Goal: Task Accomplishment & Management: Manage account settings

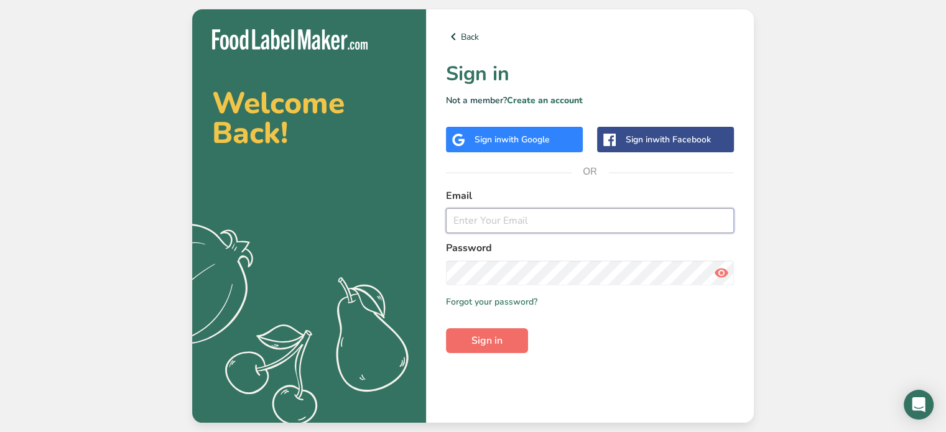
type input "[PERSON_NAME][EMAIL_ADDRESS][DOMAIN_NAME]"
click at [506, 339] on button "Sign in" at bounding box center [487, 340] width 82 height 25
click at [488, 343] on span "Sign in" at bounding box center [486, 340] width 31 height 15
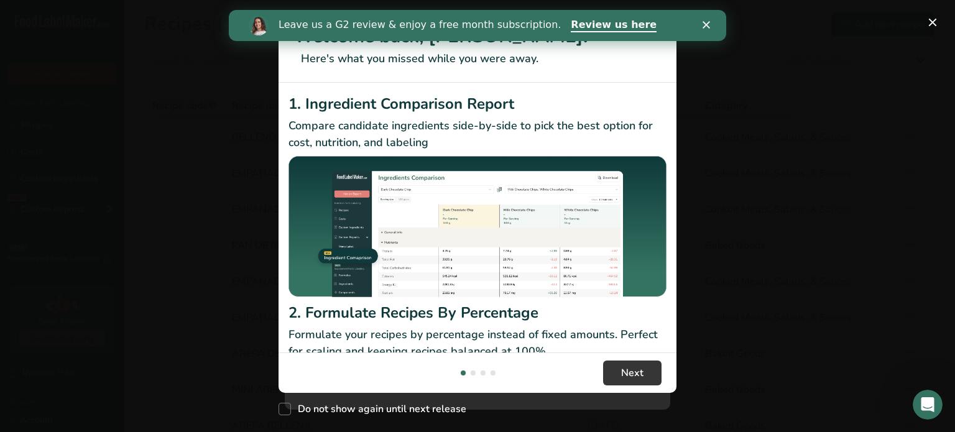
click at [706, 25] on polygon "Close" at bounding box center [706, 24] width 7 height 7
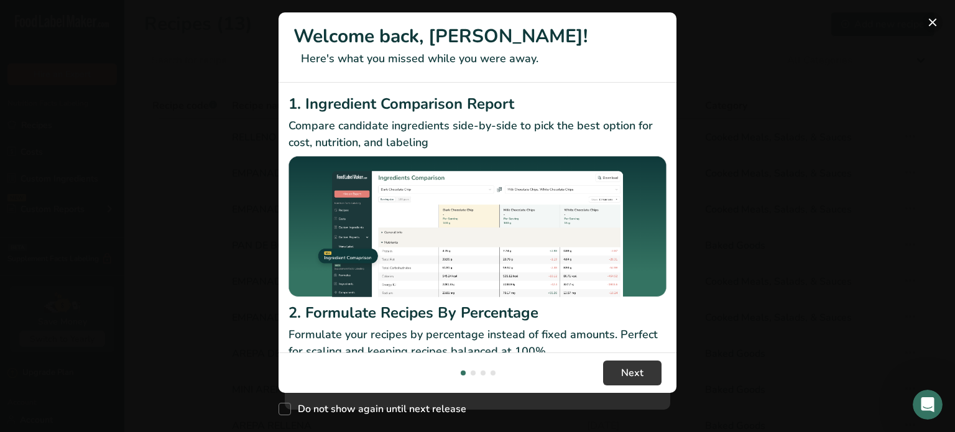
click at [935, 19] on button "New Features" at bounding box center [933, 22] width 20 height 20
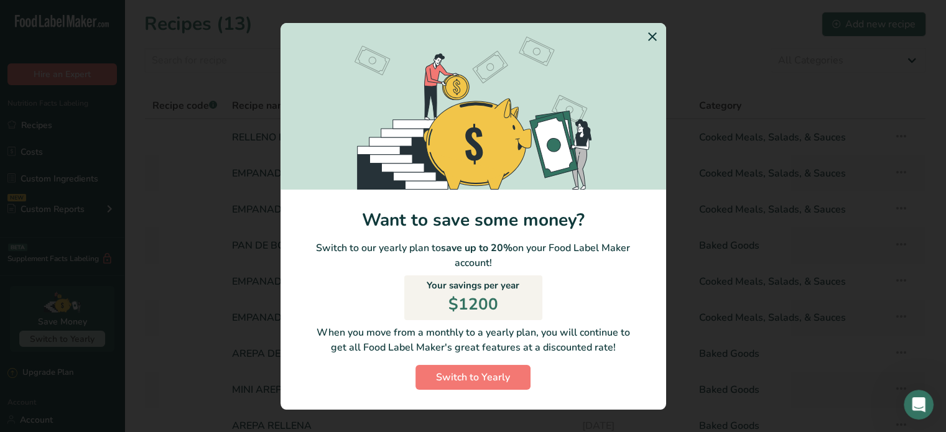
click at [653, 39] on icon "Switch to Yearly Modal" at bounding box center [652, 36] width 15 height 22
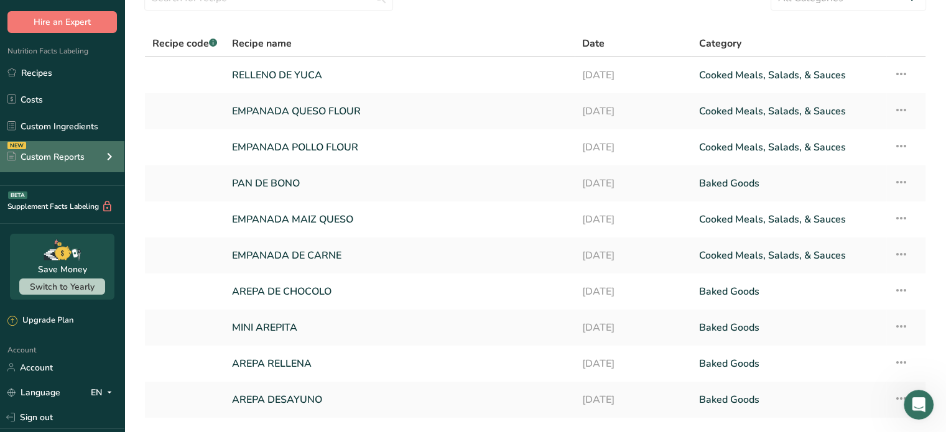
scroll to position [124, 0]
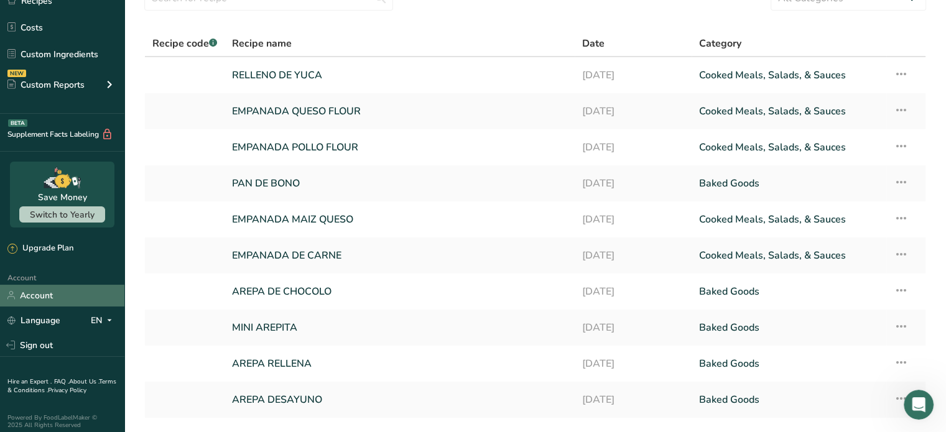
click at [61, 294] on link "Account" at bounding box center [62, 296] width 124 height 22
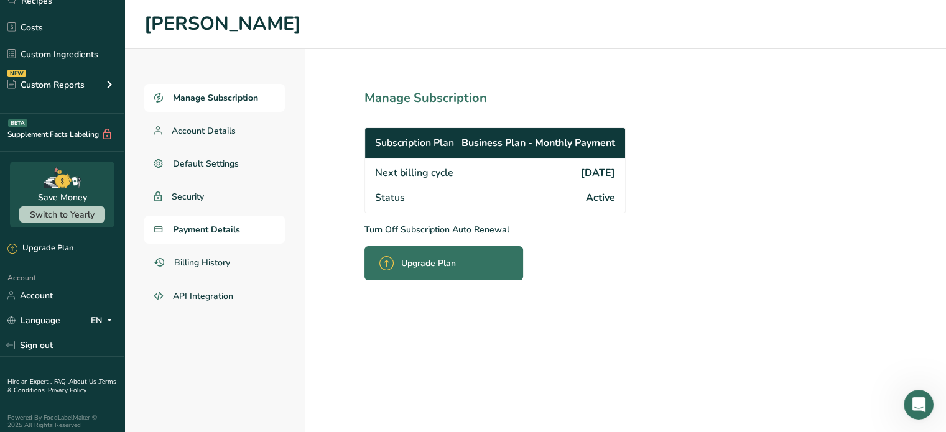
click at [210, 226] on span "Payment Details" at bounding box center [206, 229] width 67 height 13
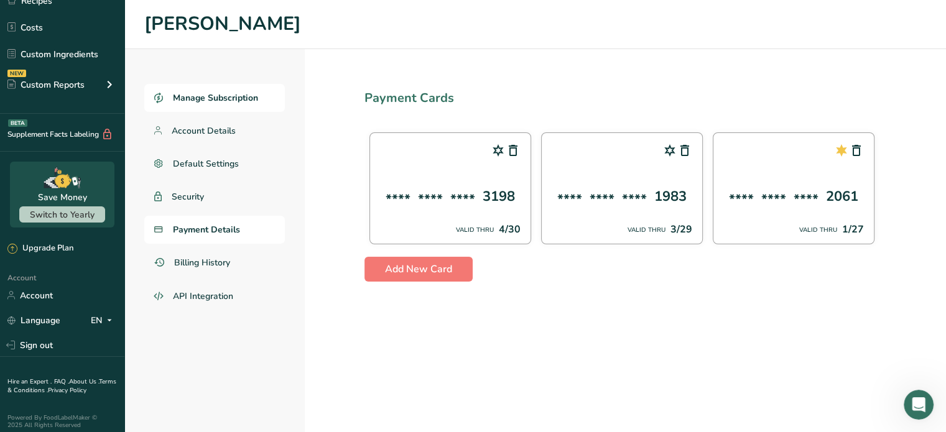
click at [227, 101] on span "Manage Subscription" at bounding box center [215, 97] width 85 height 13
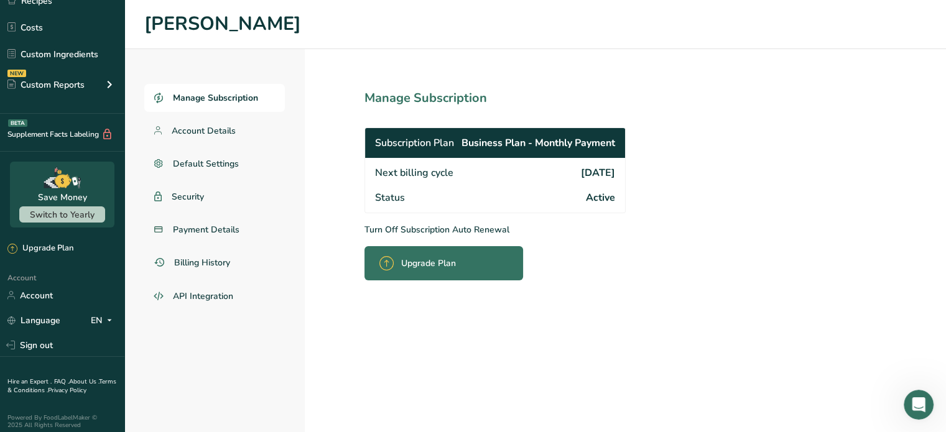
click at [451, 231] on p "Turn Off Subscription Auto Renewal" at bounding box center [522, 229] width 316 height 13
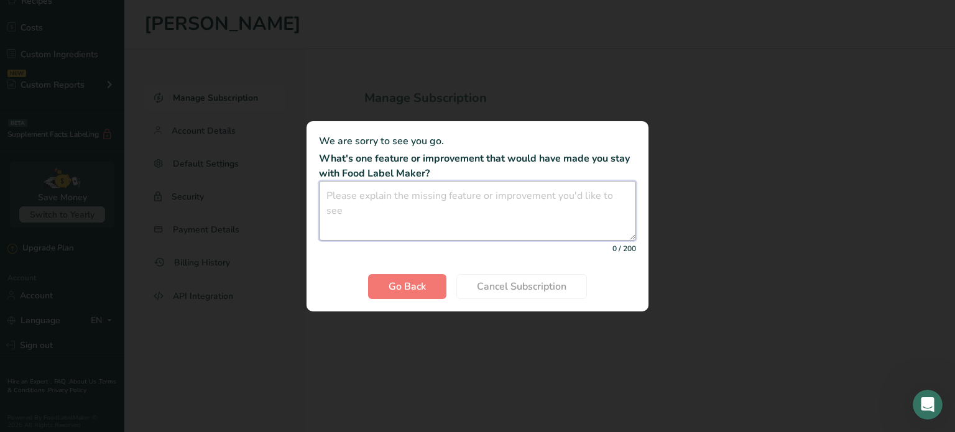
click at [374, 203] on textarea "Cancel subscription modal" at bounding box center [477, 211] width 317 height 60
type textarea "JUST AT THE MOMENT"
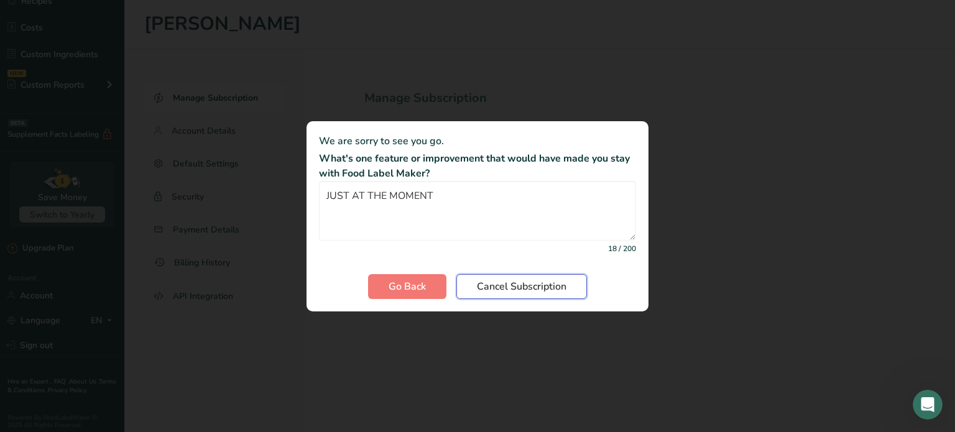
click at [507, 286] on span "Cancel Subscription" at bounding box center [522, 286] width 90 height 15
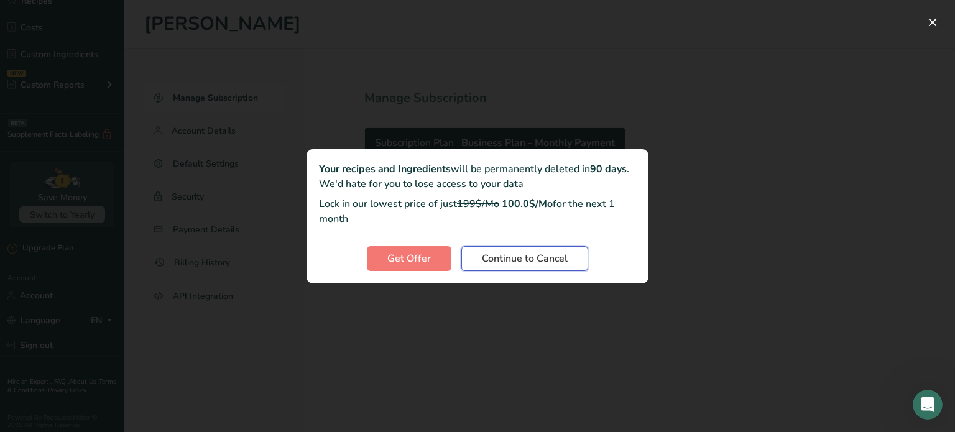
click at [530, 262] on span "Continue to Cancel" at bounding box center [525, 258] width 86 height 15
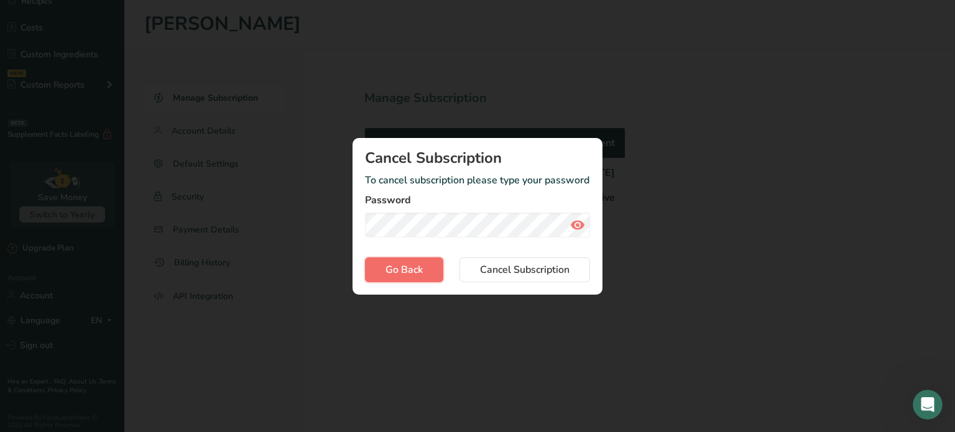
click at [415, 271] on span "Go Back" at bounding box center [404, 269] width 37 height 15
